Goal: Information Seeking & Learning: Check status

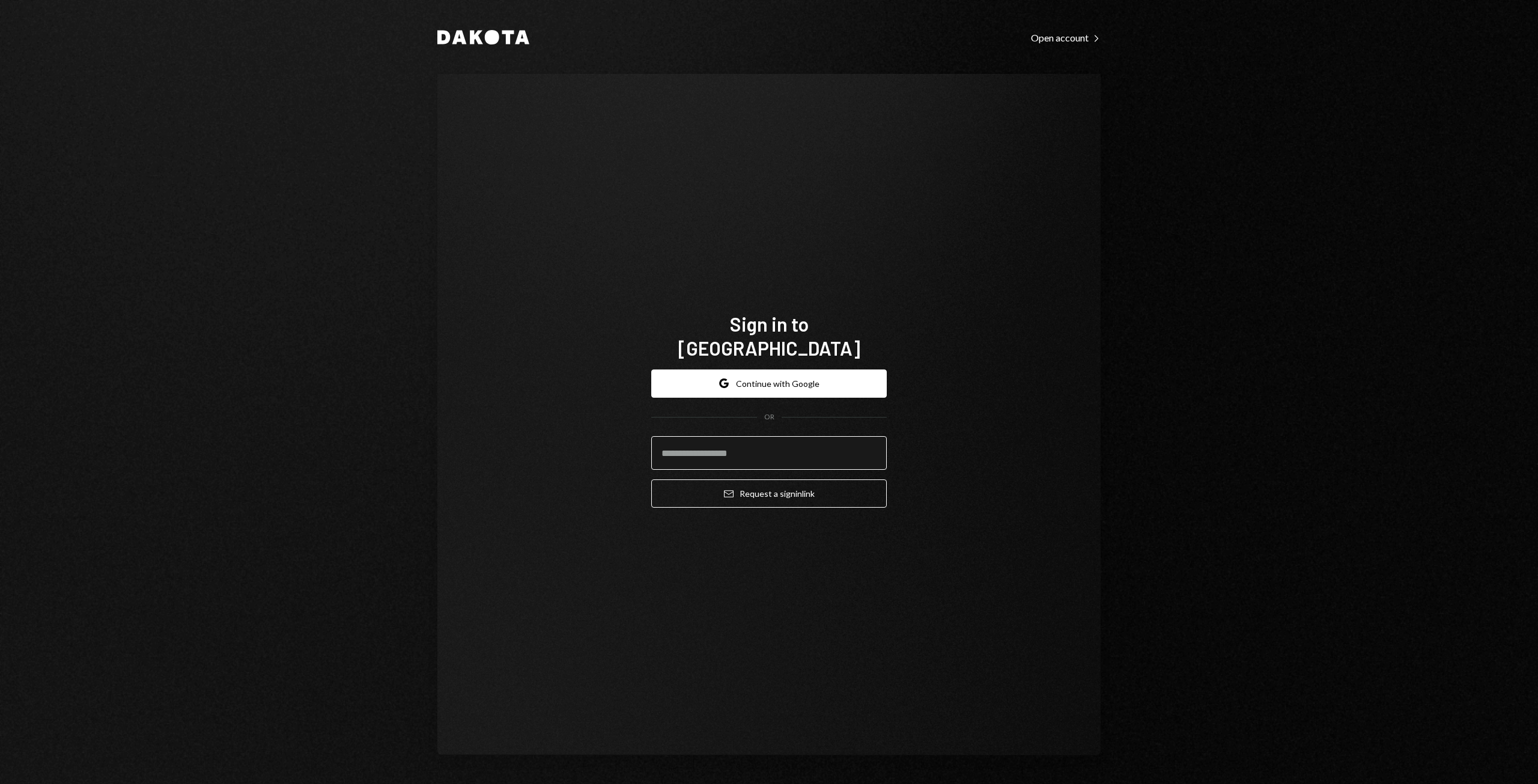
click at [737, 437] on input "email" at bounding box center [769, 452] width 235 height 34
click at [0, 783] on com-1password-button at bounding box center [0, 784] width 0 height 0
click at [794, 369] on button "Google Continue with Google" at bounding box center [769, 383] width 235 height 28
click at [674, 436] on input "email" at bounding box center [769, 452] width 235 height 34
type input "**********"
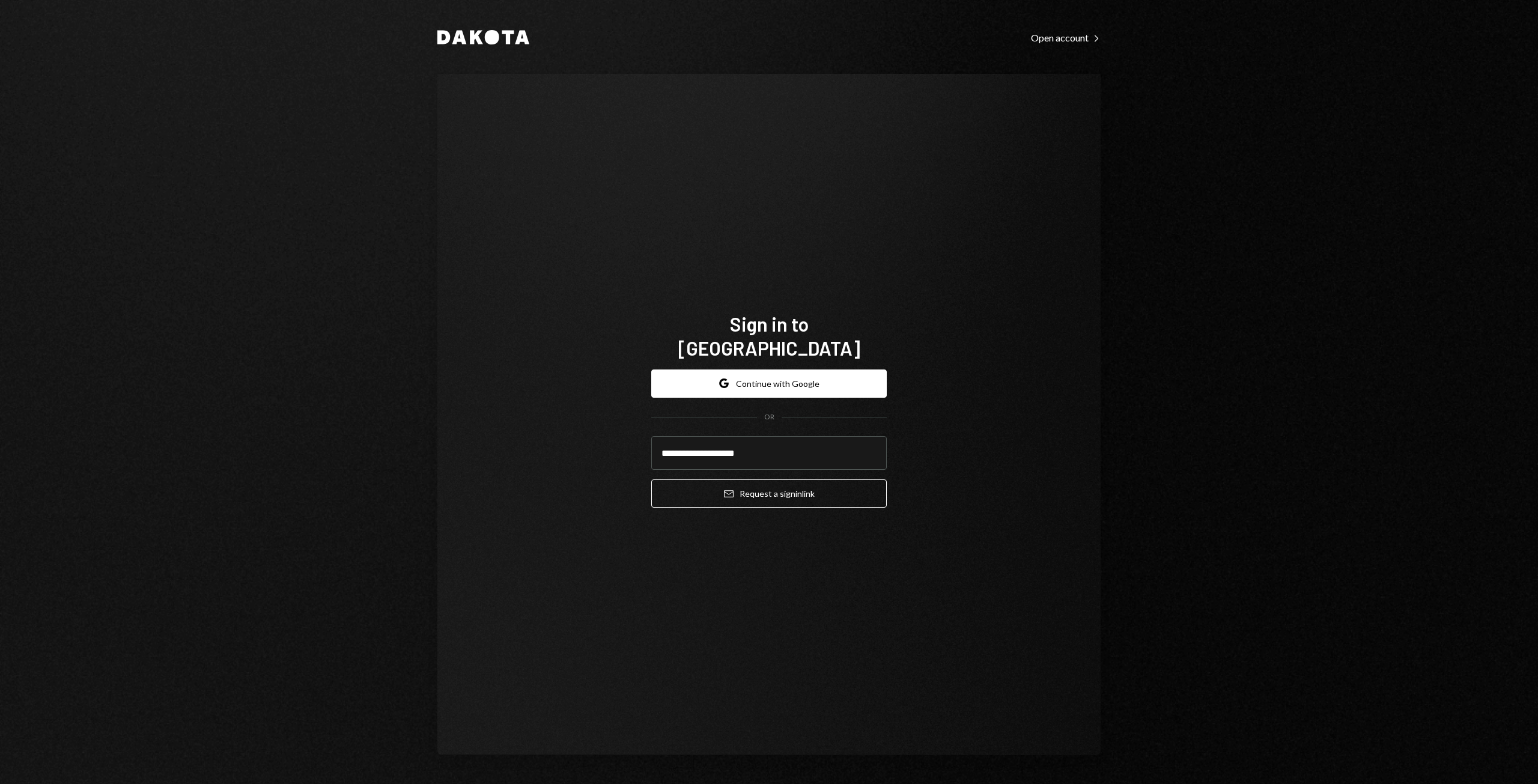
click at [1104, 586] on div "**********" at bounding box center [769, 392] width 721 height 784
click at [785, 483] on button "Email Request a sign in link" at bounding box center [769, 493] width 235 height 28
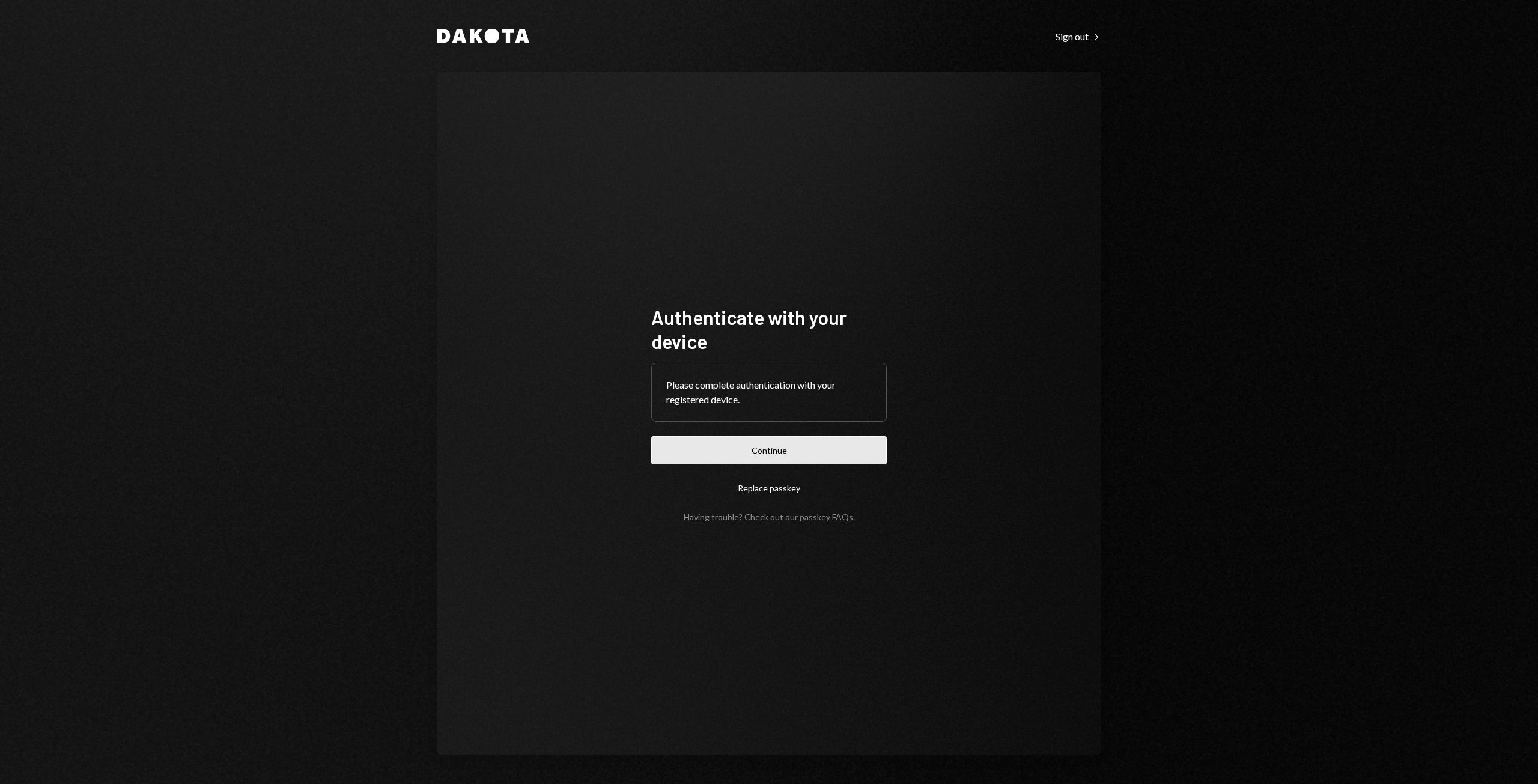
click at [787, 449] on button "Continue" at bounding box center [769, 450] width 235 height 28
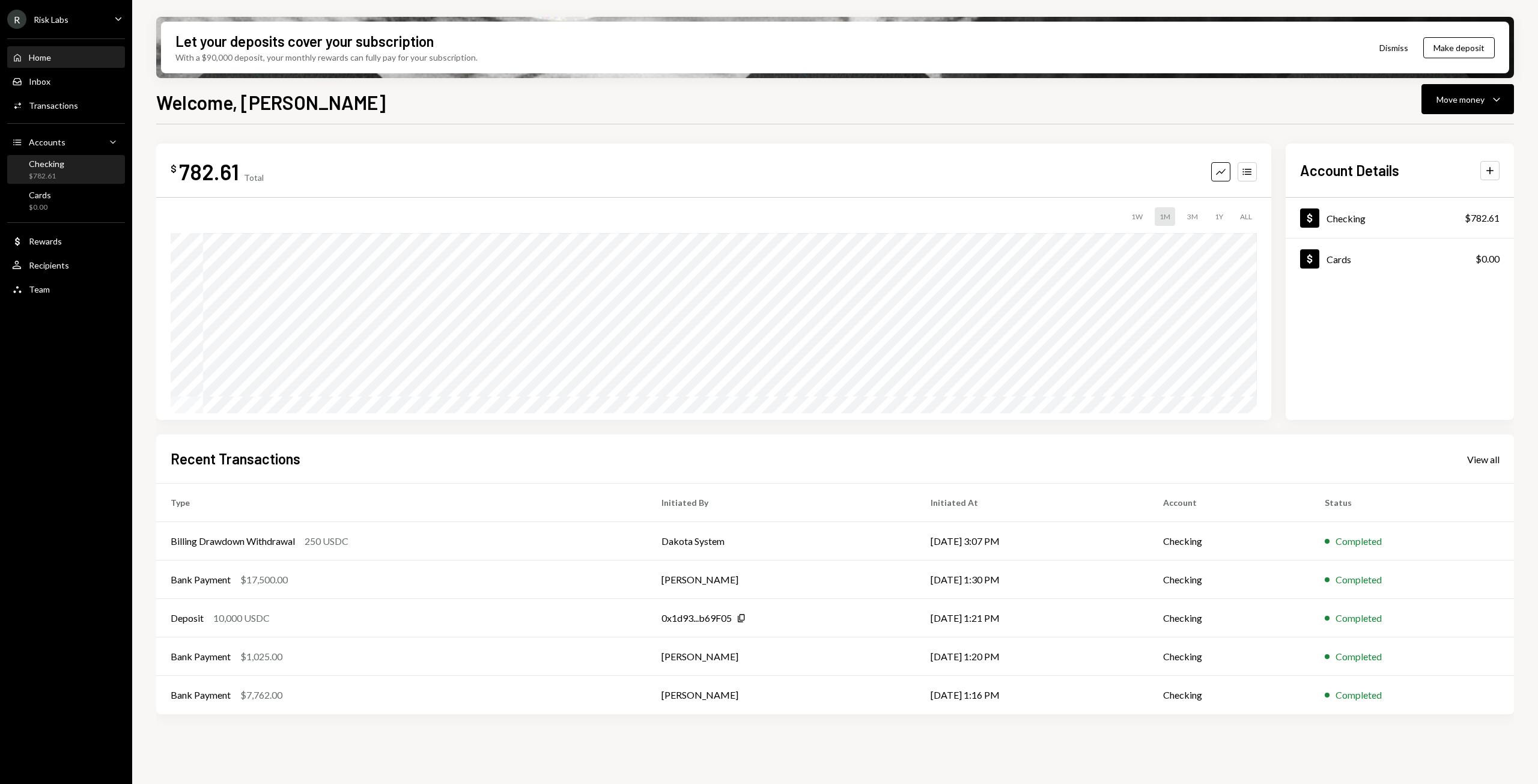
click at [68, 172] on div "Checking $782.61" at bounding box center [66, 169] width 108 height 23
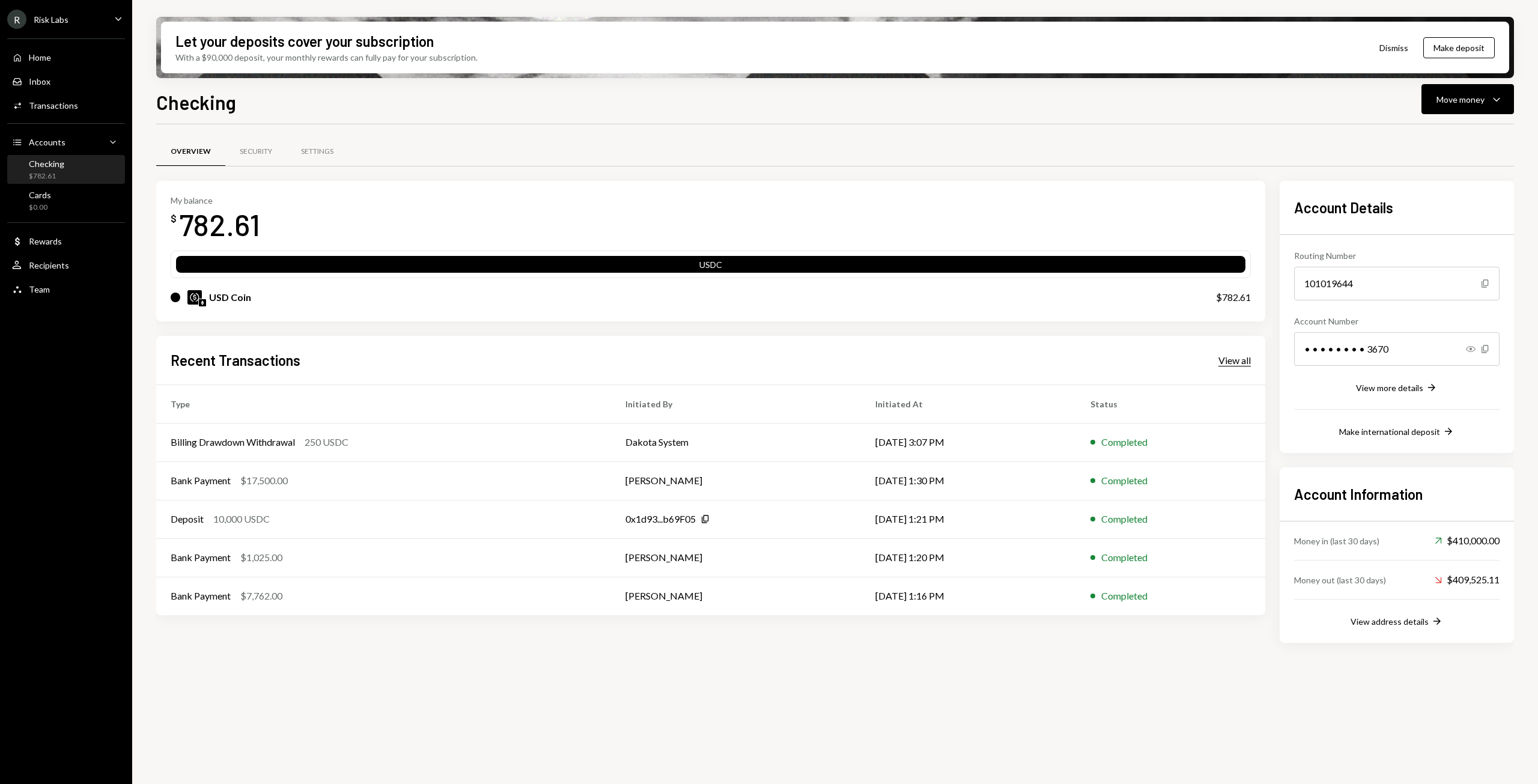
click at [1228, 356] on div "View all" at bounding box center [1234, 360] width 32 height 12
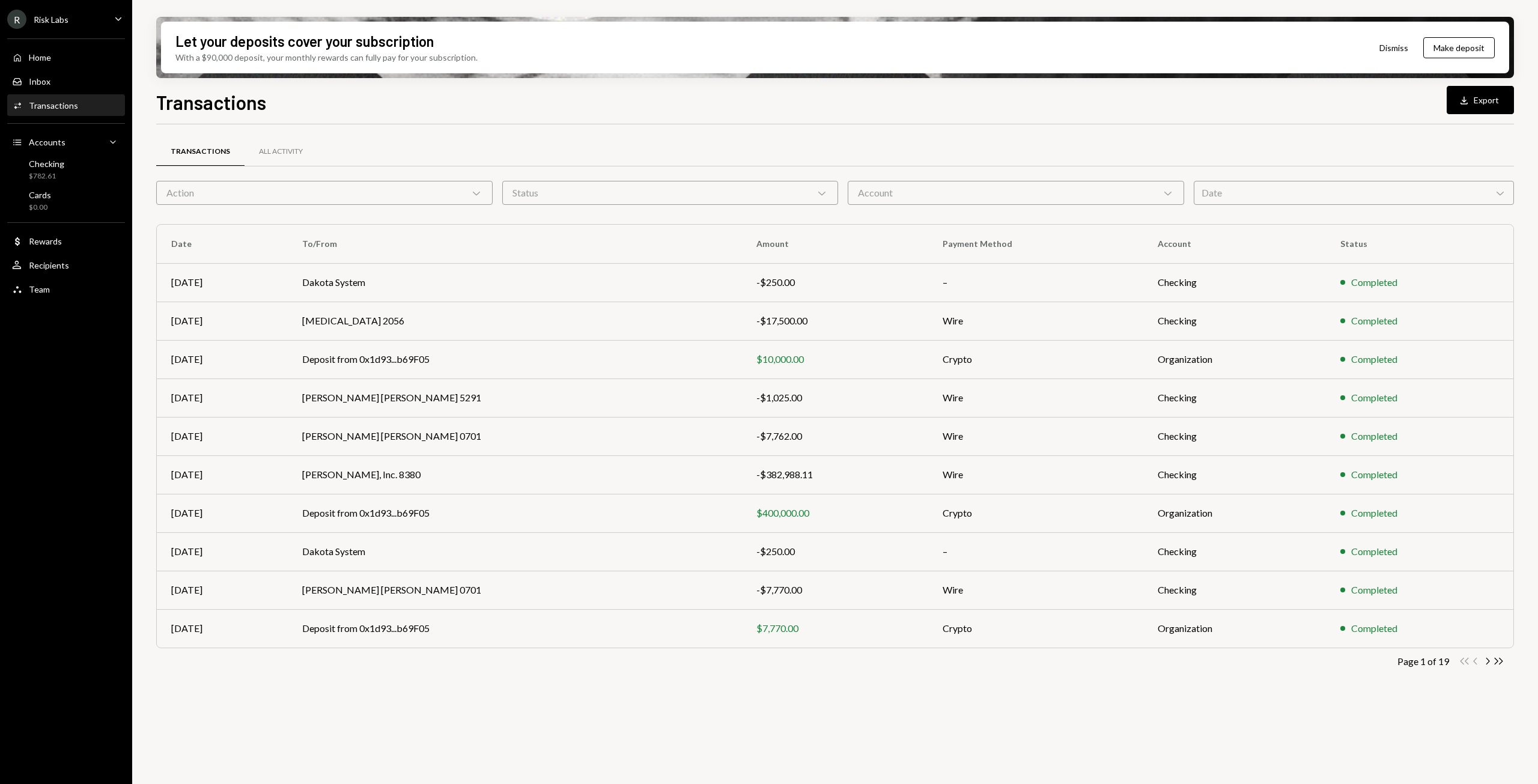
click at [474, 191] on icon "Chevron Down" at bounding box center [476, 193] width 12 height 12
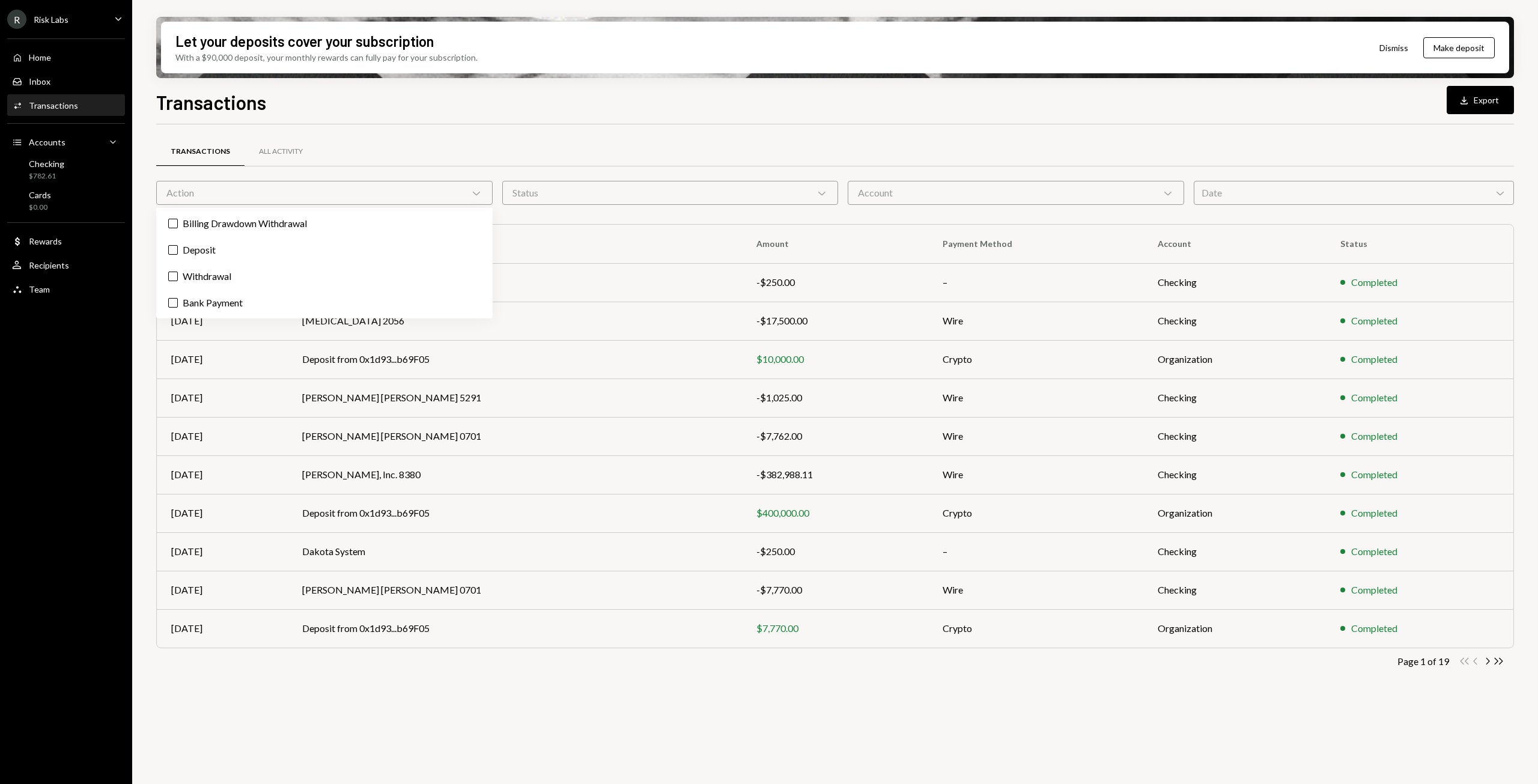
click at [474, 191] on icon "Chevron Down" at bounding box center [476, 193] width 12 height 12
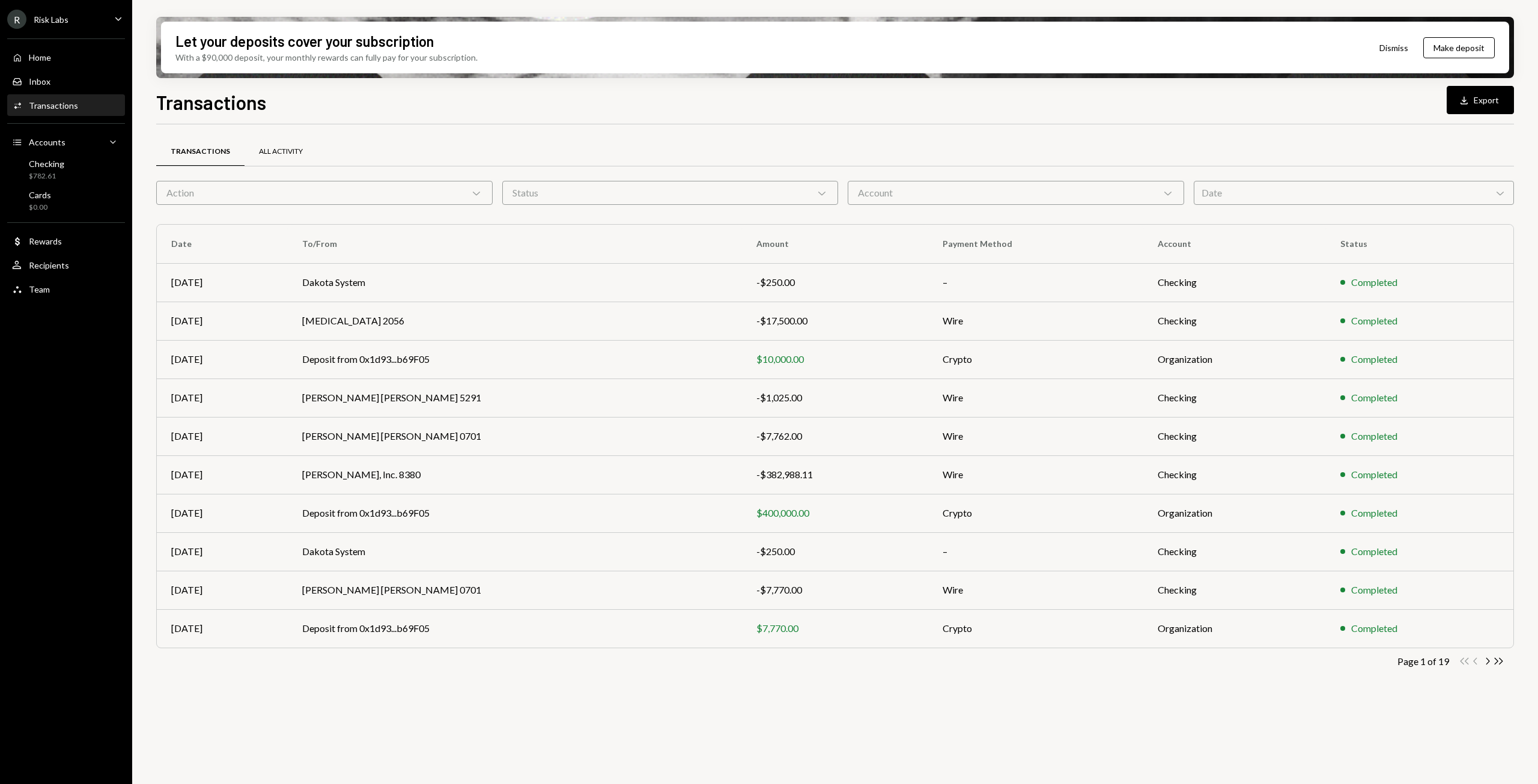
click at [278, 155] on div "All Activity" at bounding box center [281, 151] width 44 height 10
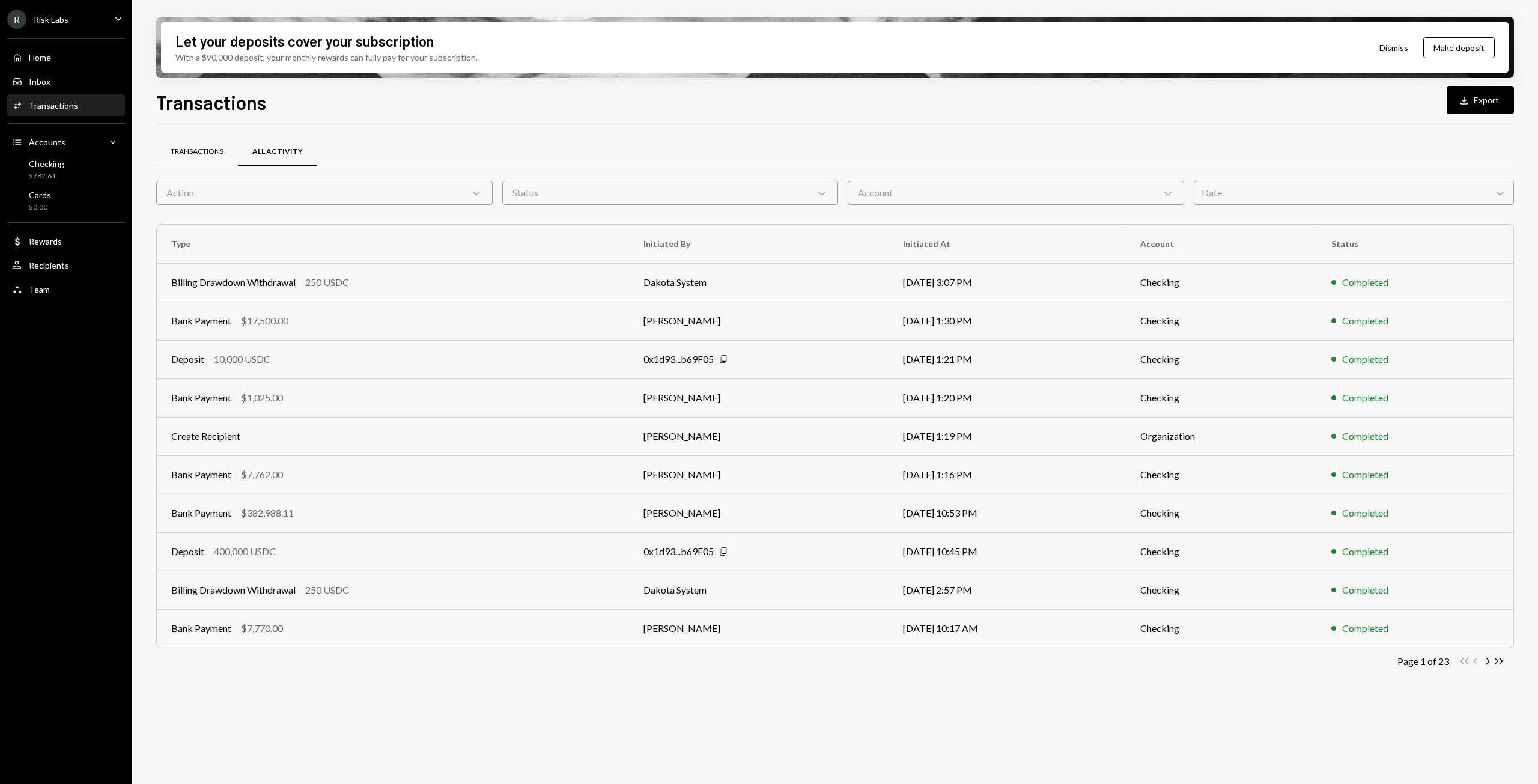
click at [194, 158] on div "Transactions" at bounding box center [197, 152] width 82 height 29
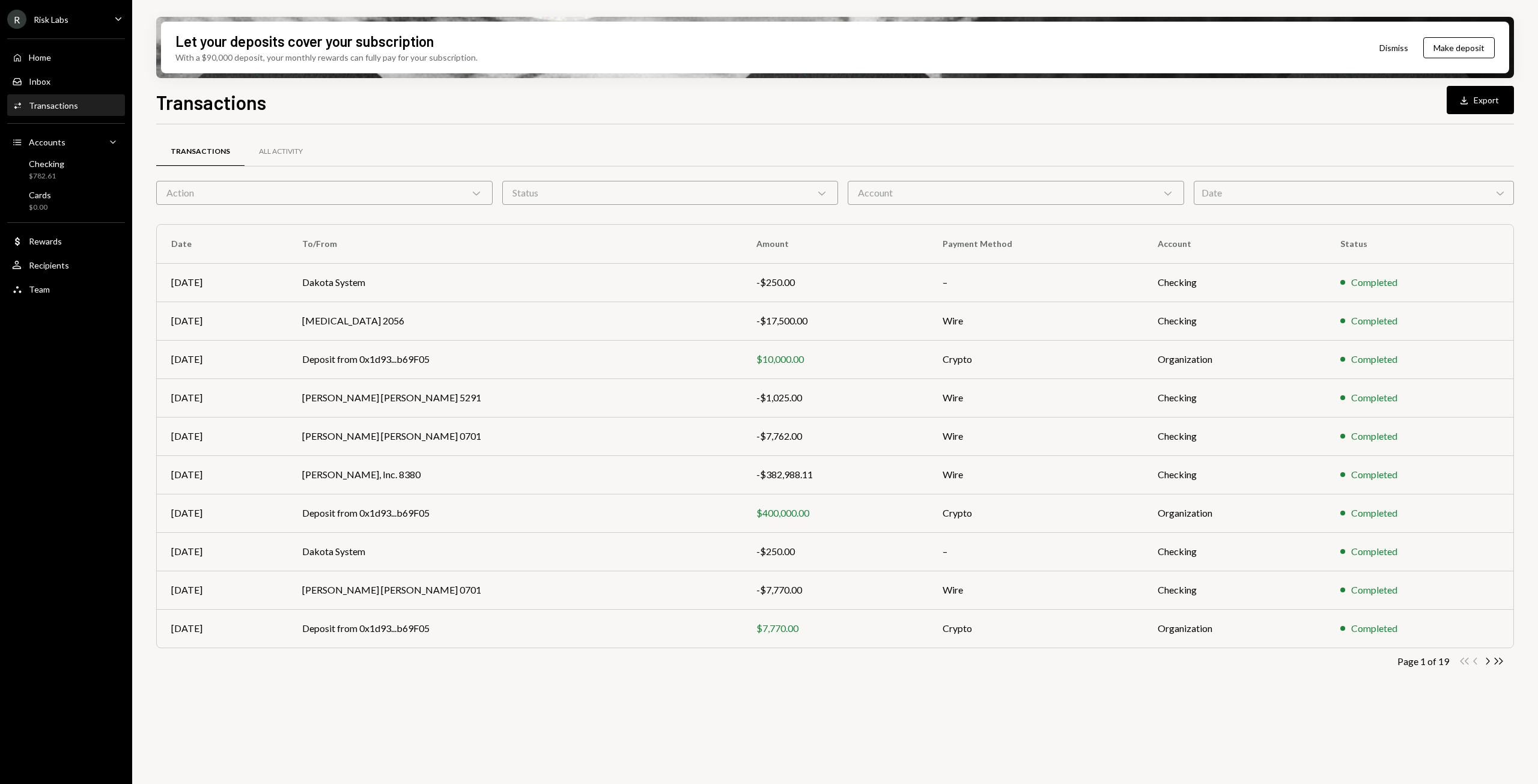
click at [1345, 199] on div "Date Chevron Down" at bounding box center [1354, 193] width 321 height 24
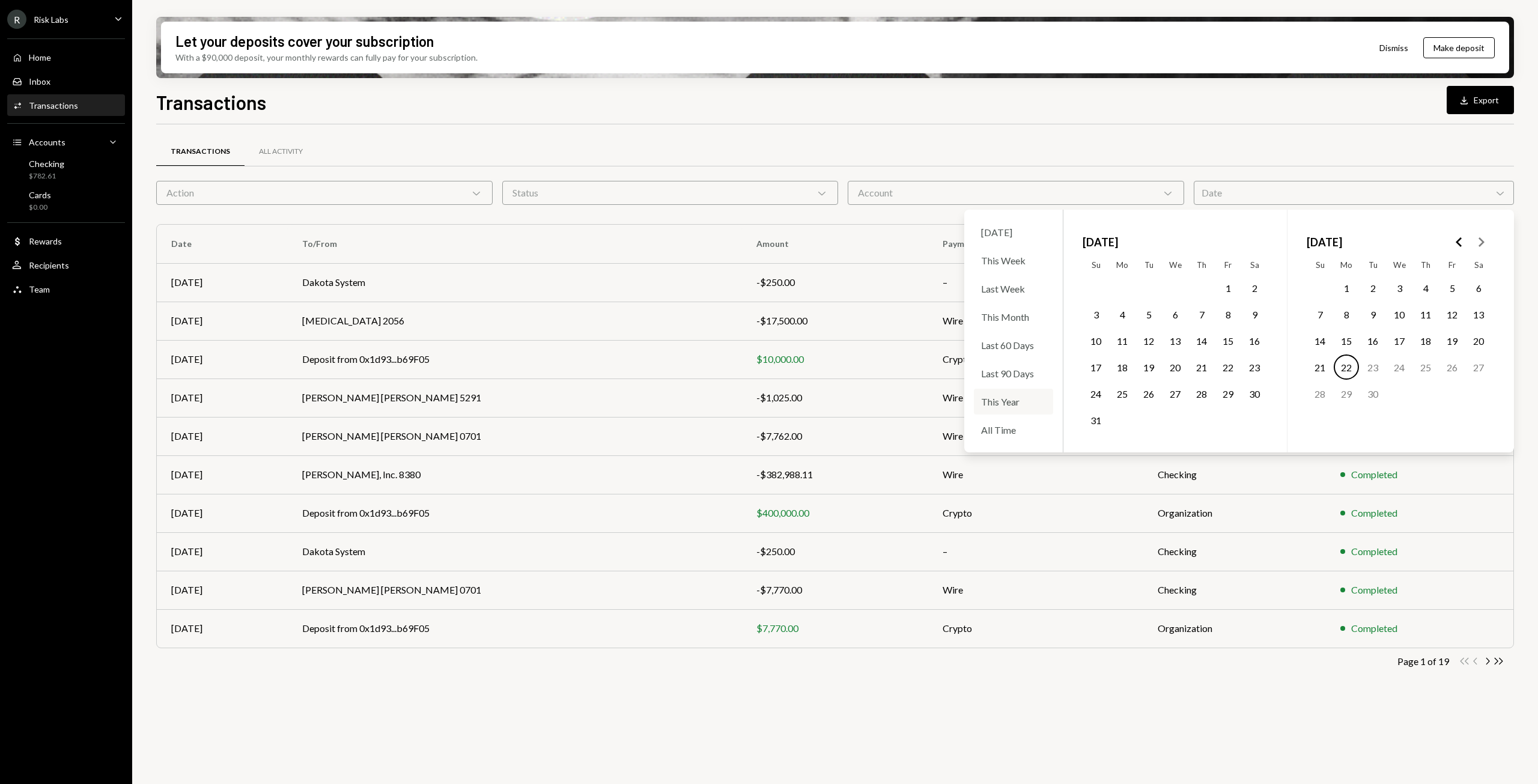
click at [1022, 404] on div "This Year" at bounding box center [1014, 401] width 79 height 26
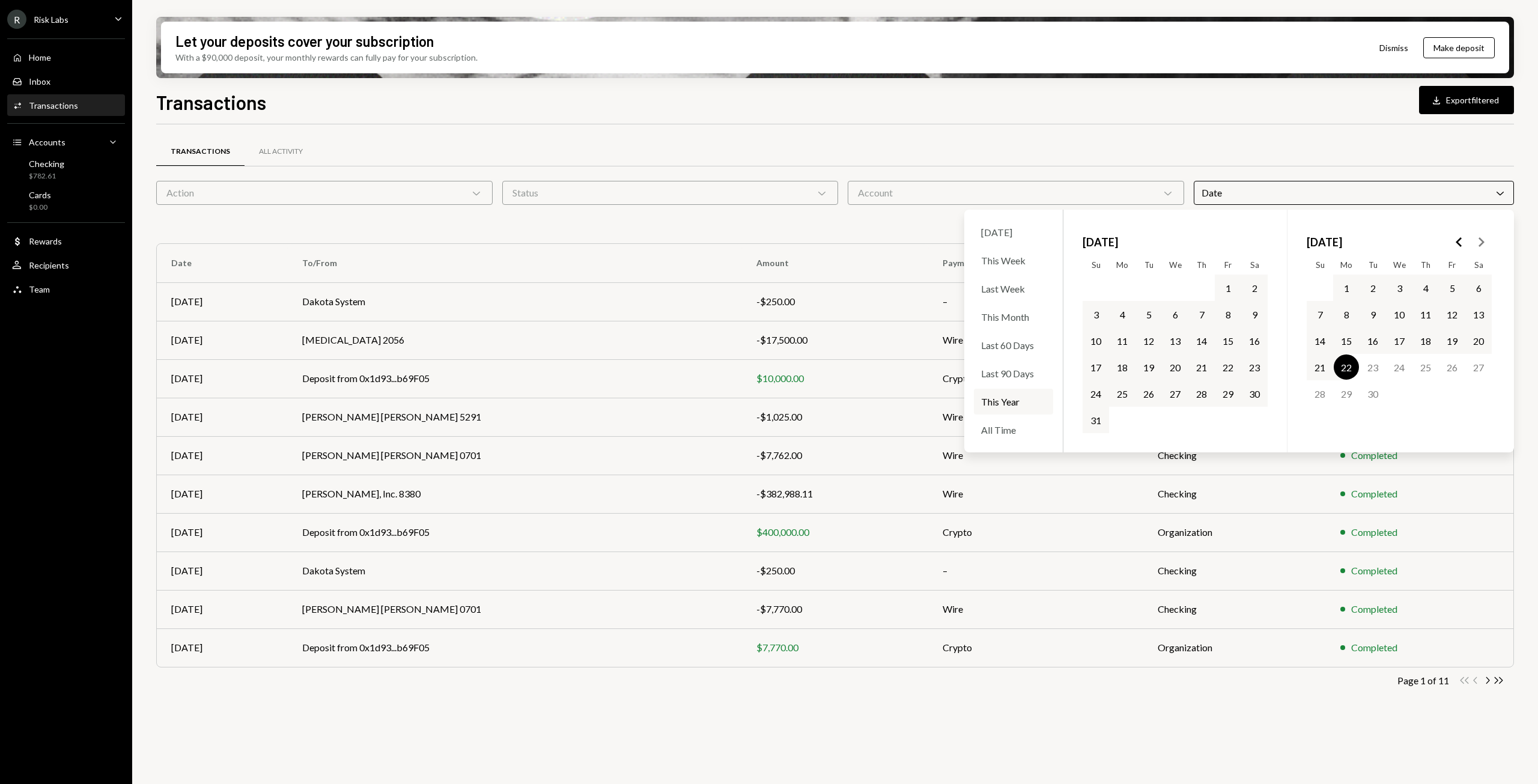
click at [624, 732] on div "Transactions All Activity Action Chevron Down Status Chevron Down Account Chevr…" at bounding box center [835, 461] width 1357 height 673
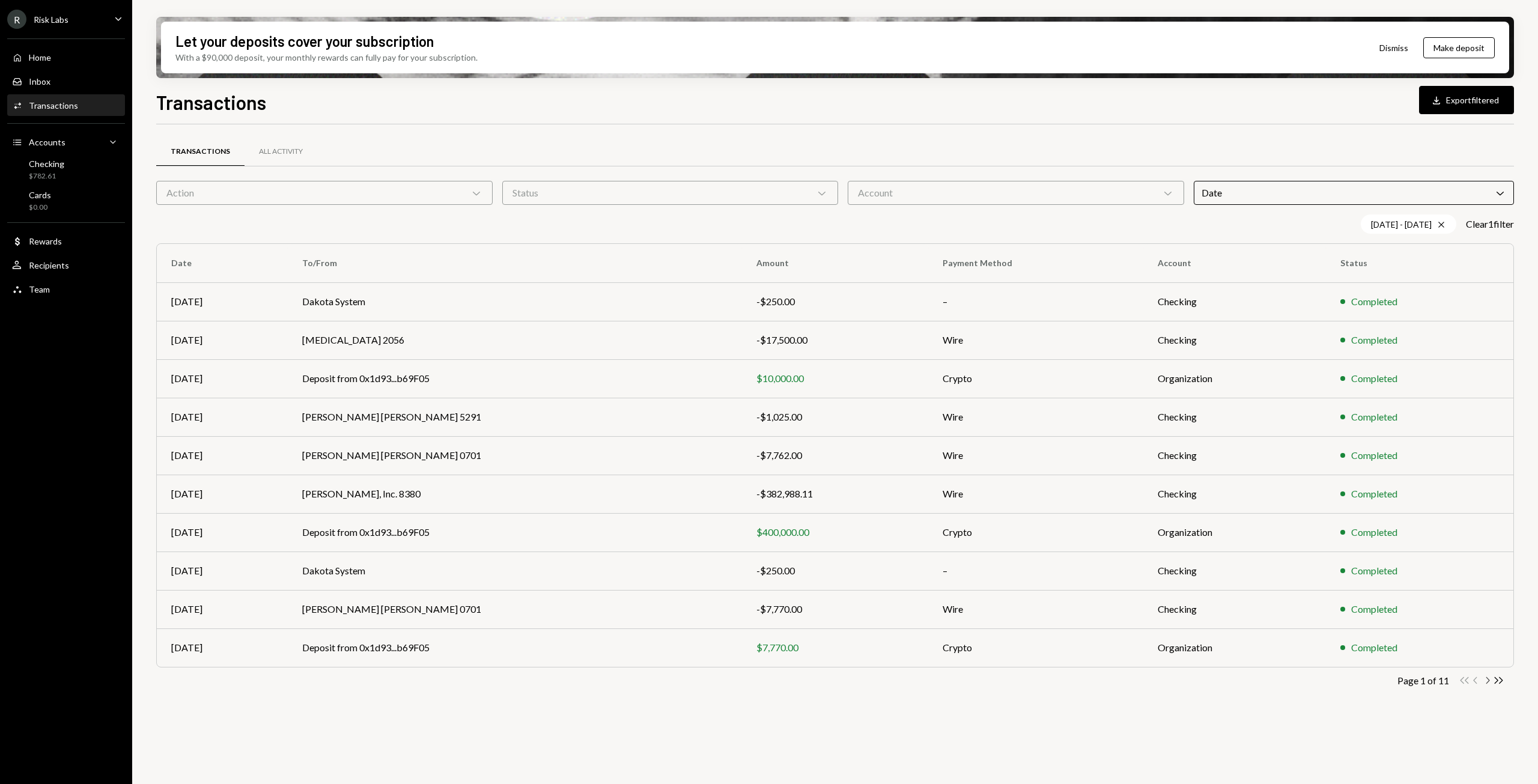
click at [1490, 680] on icon "Chevron Right" at bounding box center [1487, 680] width 12 height 12
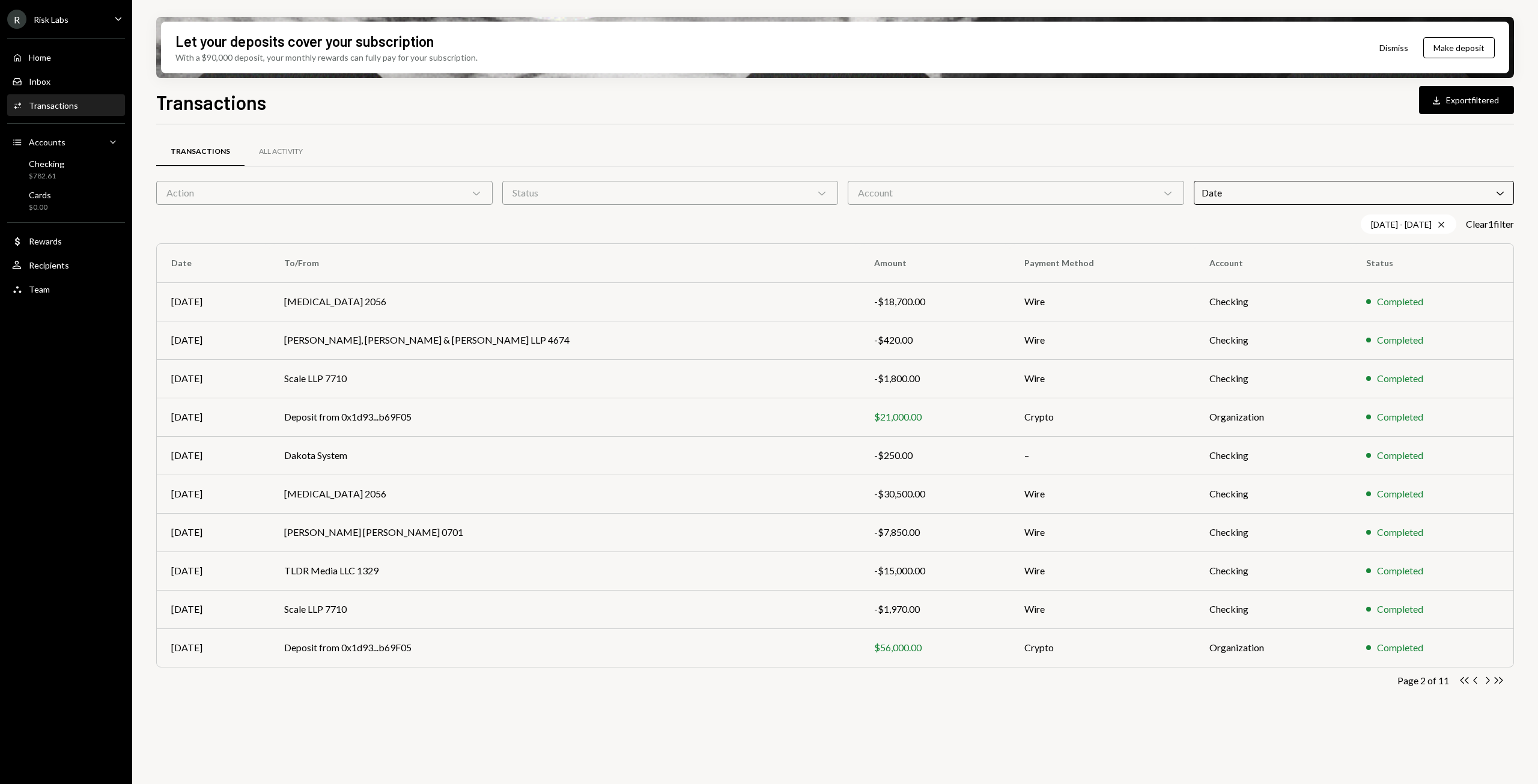
click at [1490, 680] on icon "Chevron Right" at bounding box center [1487, 680] width 12 height 12
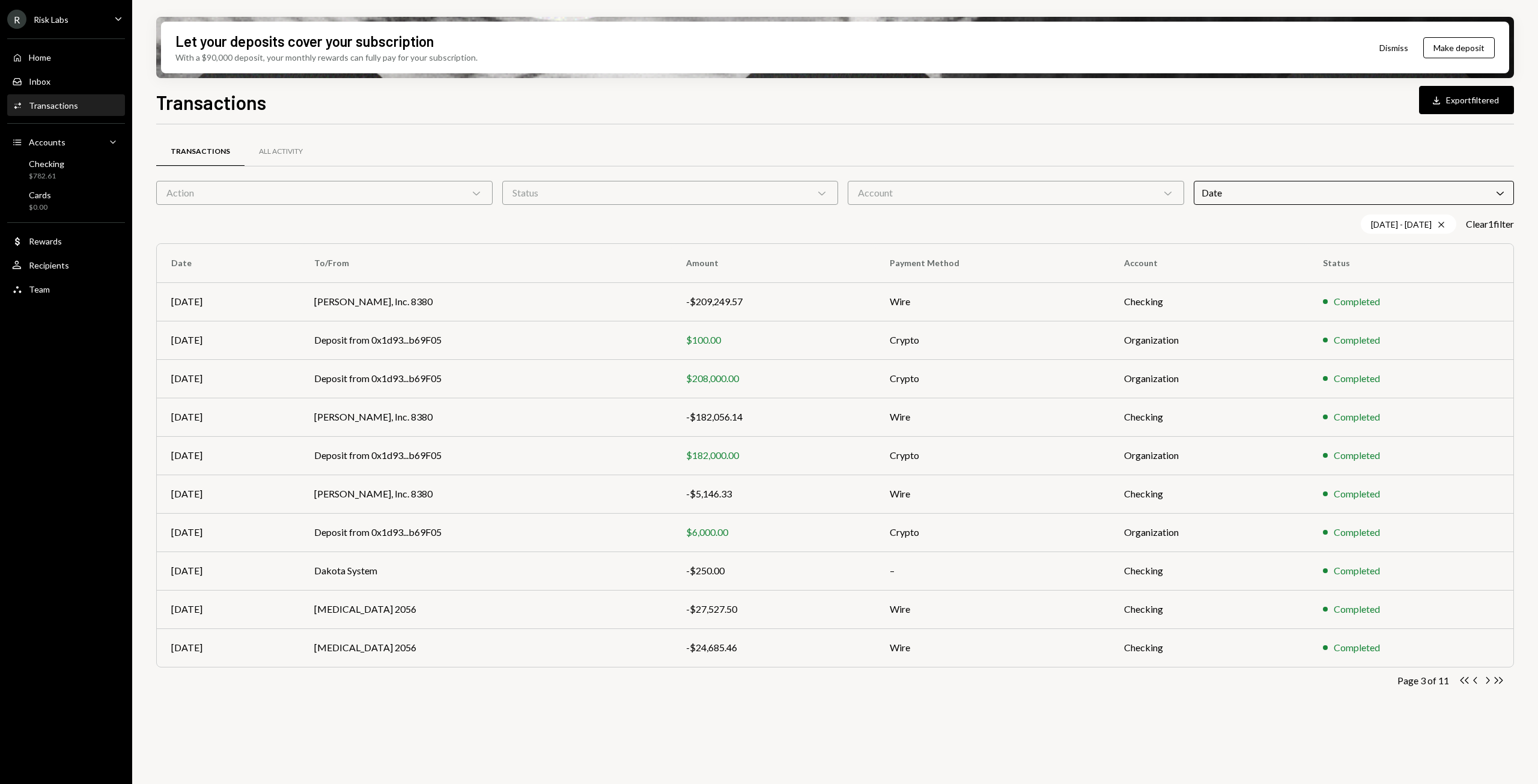
click at [1490, 680] on icon "Chevron Right" at bounding box center [1487, 680] width 12 height 12
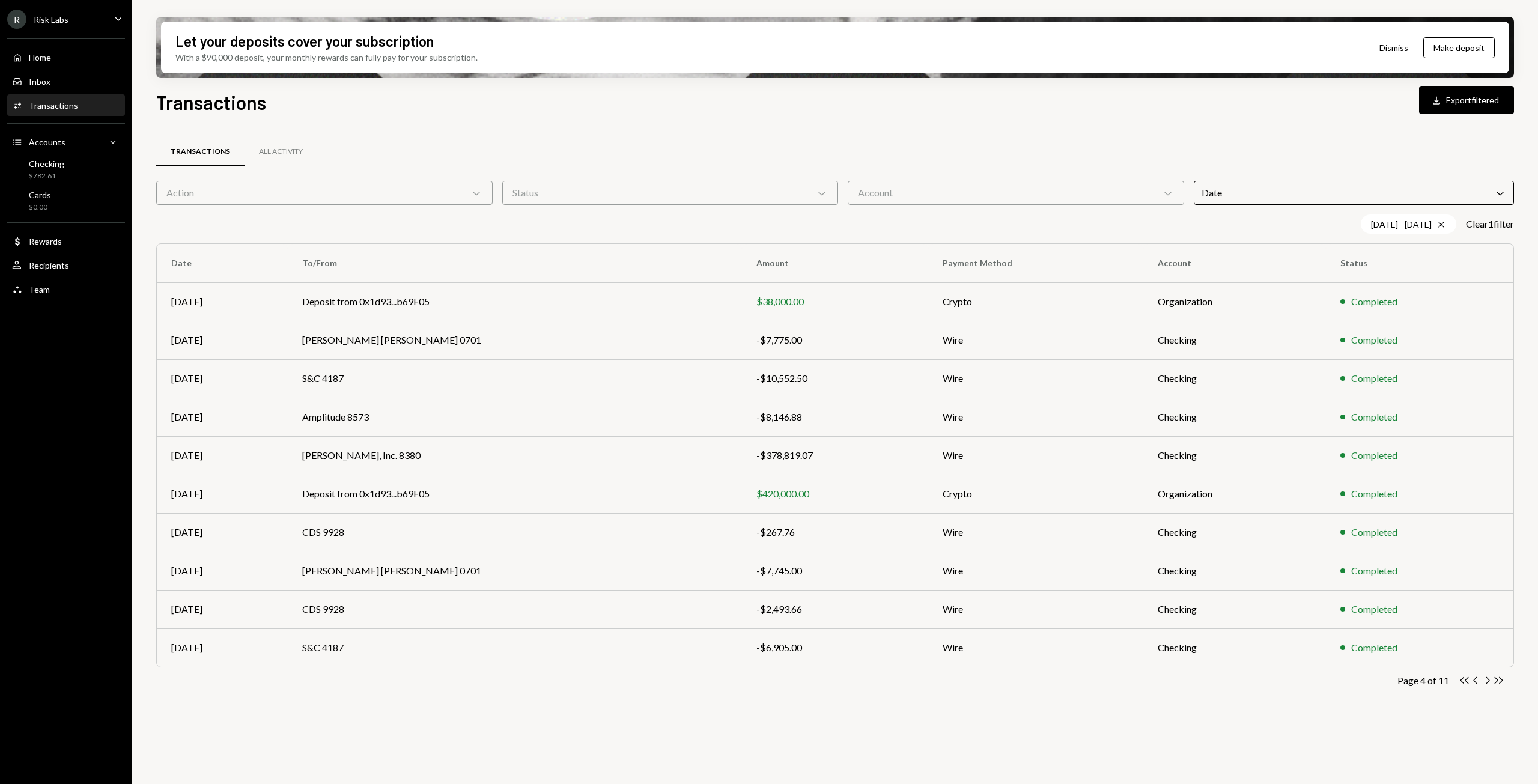
click at [1490, 680] on icon "Chevron Right" at bounding box center [1487, 680] width 12 height 12
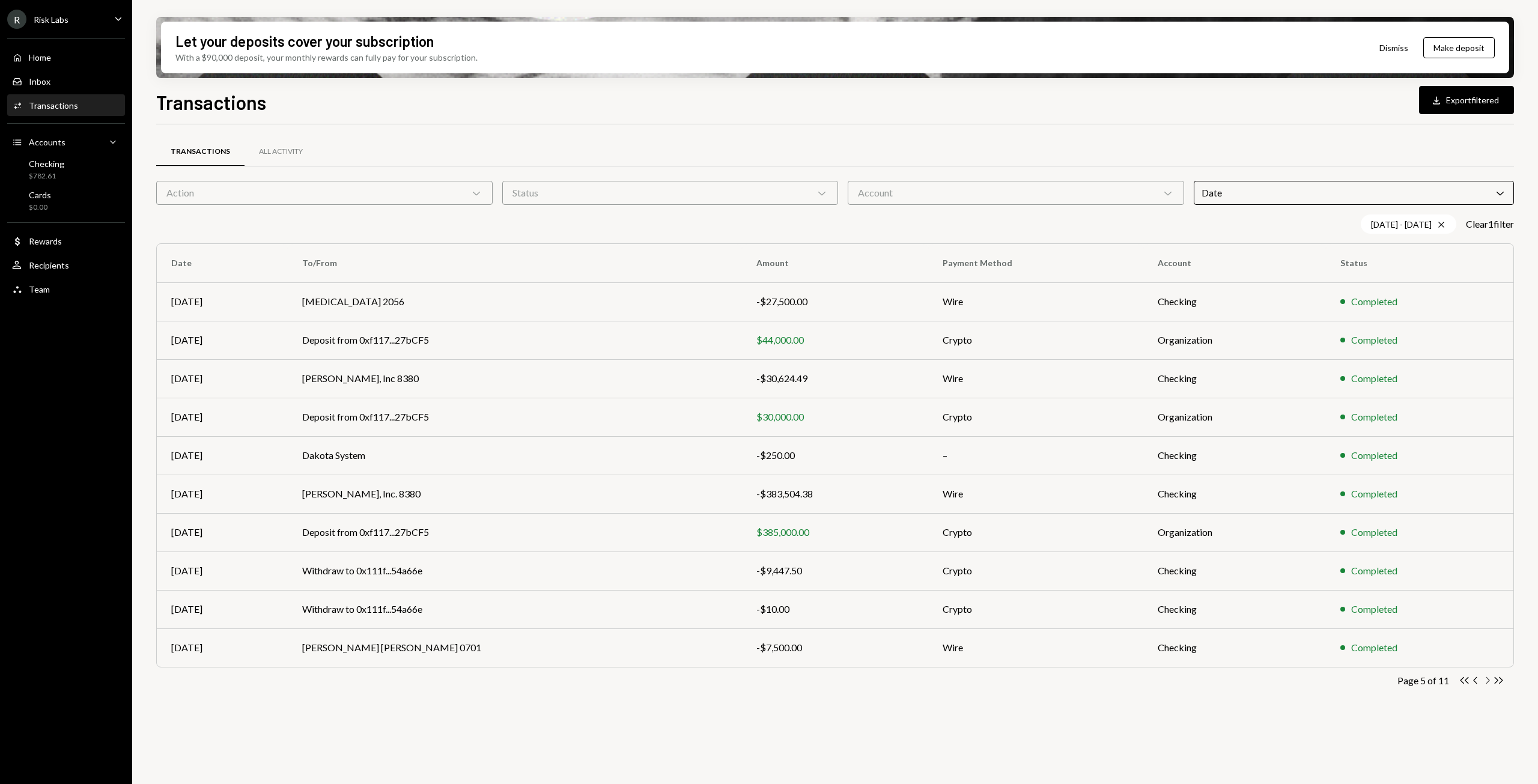
click at [1490, 680] on icon "Chevron Right" at bounding box center [1487, 680] width 12 height 12
